Goal: Navigation & Orientation: Find specific page/section

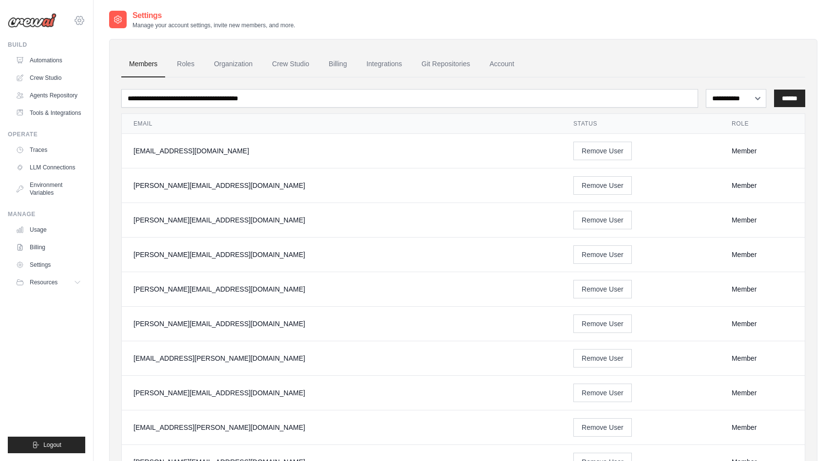
click at [79, 23] on icon at bounding box center [79, 20] width 9 height 8
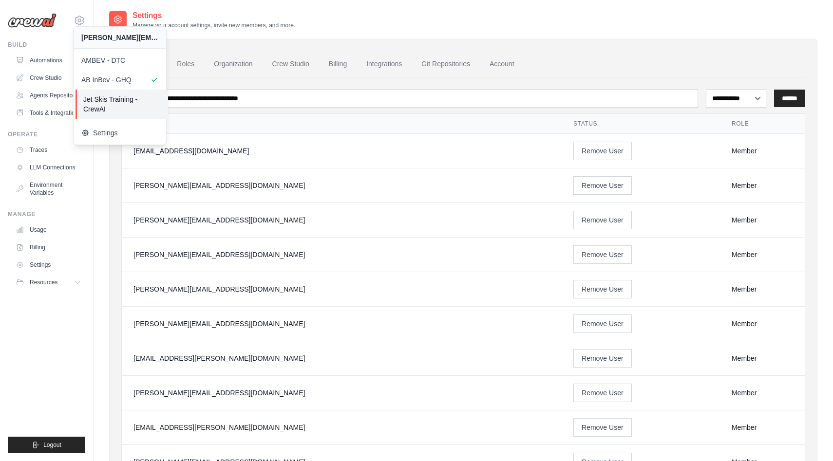
click at [105, 97] on span "Jet Skis Training - CrewAI" at bounding box center [121, 104] width 77 height 19
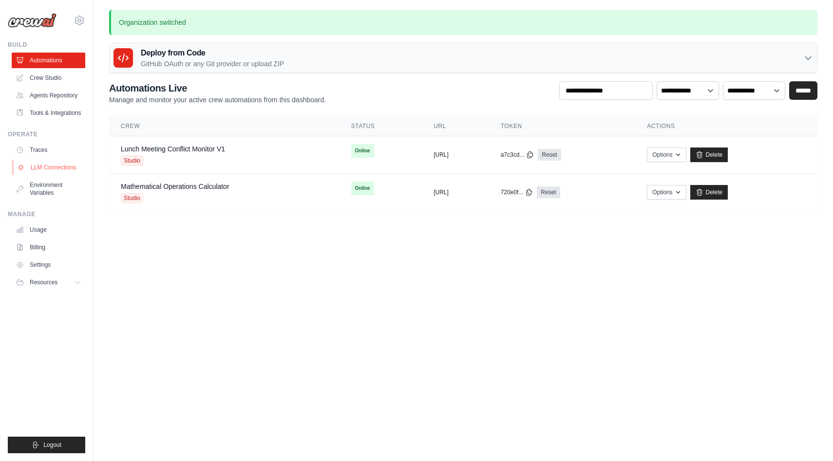
click at [45, 175] on link "LLM Connections" at bounding box center [50, 168] width 74 height 16
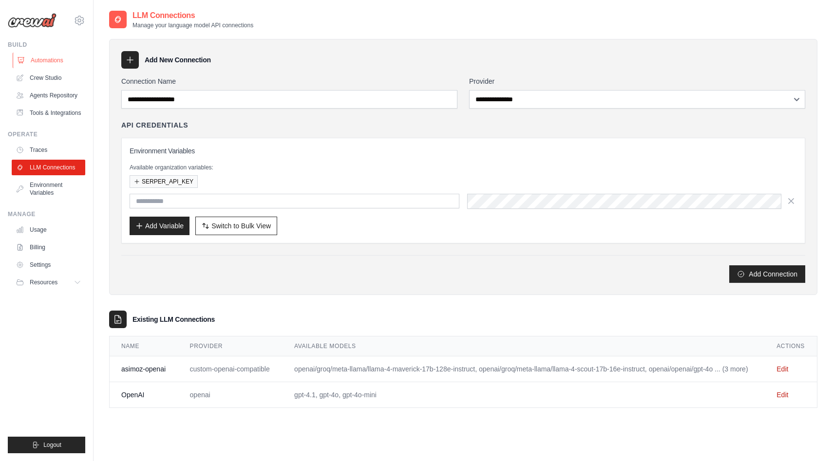
click at [47, 54] on link "Automations" at bounding box center [50, 61] width 74 height 16
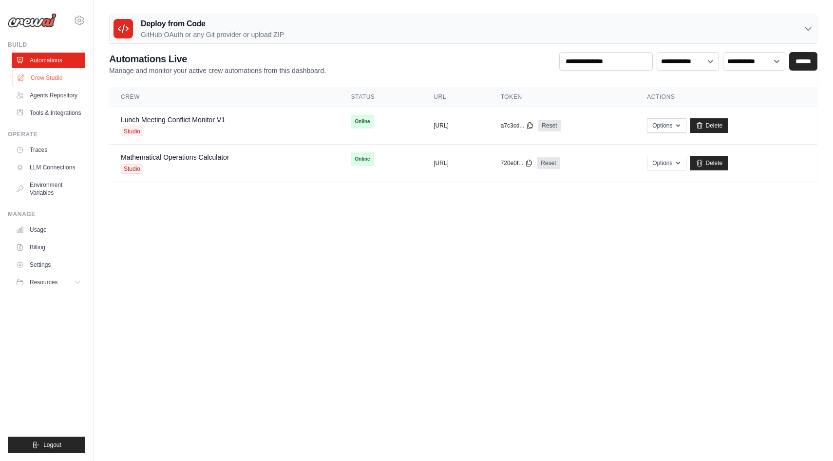
click at [44, 77] on link "Crew Studio" at bounding box center [50, 78] width 74 height 16
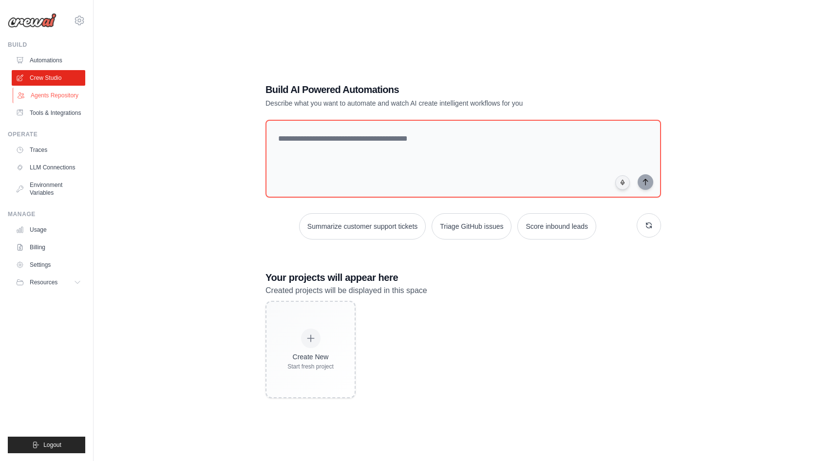
click at [49, 98] on link "Agents Repository" at bounding box center [50, 96] width 74 height 16
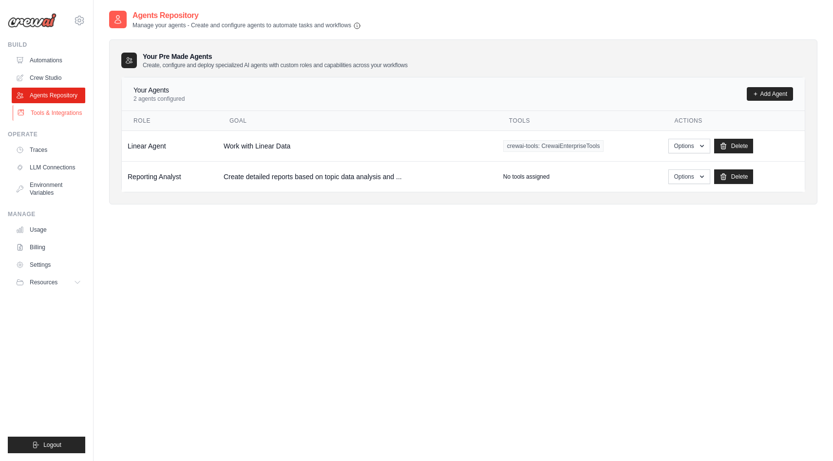
click at [47, 115] on link "Tools & Integrations" at bounding box center [50, 113] width 74 height 16
